Goal: Information Seeking & Learning: Learn about a topic

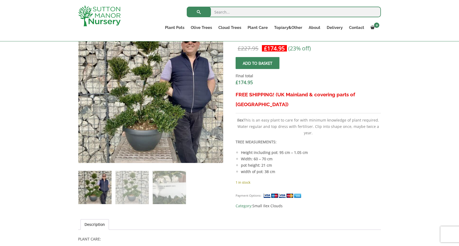
scroll to position [204, 0]
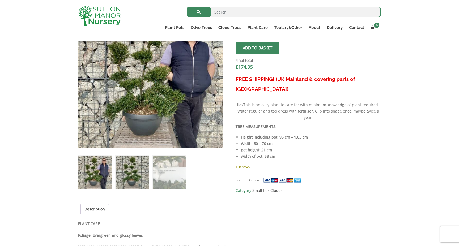
click at [123, 179] on img at bounding box center [131, 172] width 33 height 33
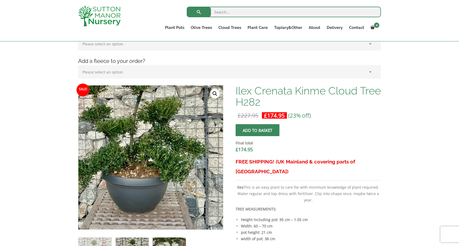
scroll to position [122, 0]
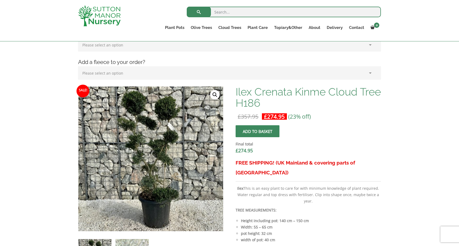
scroll to position [120, 0]
